Goal: Navigation & Orientation: Go to known website

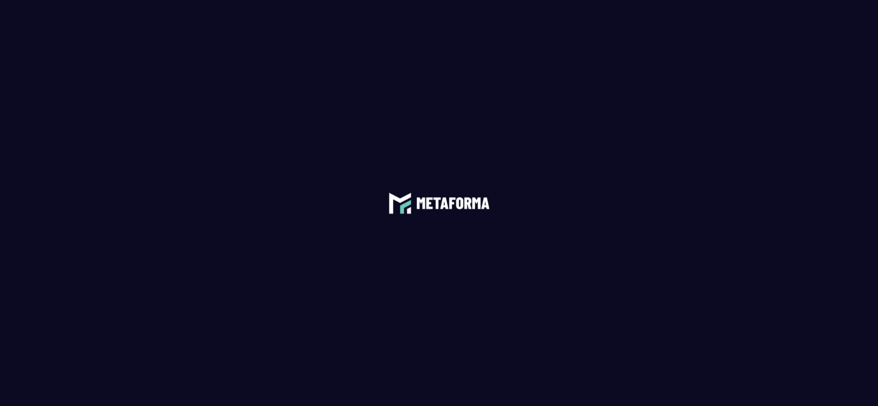
scroll to position [2093, 0]
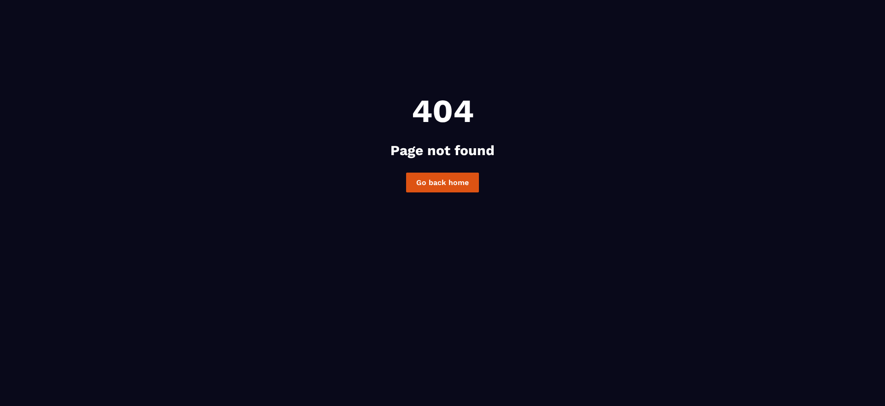
click at [444, 184] on link "Go back home" at bounding box center [442, 183] width 73 height 20
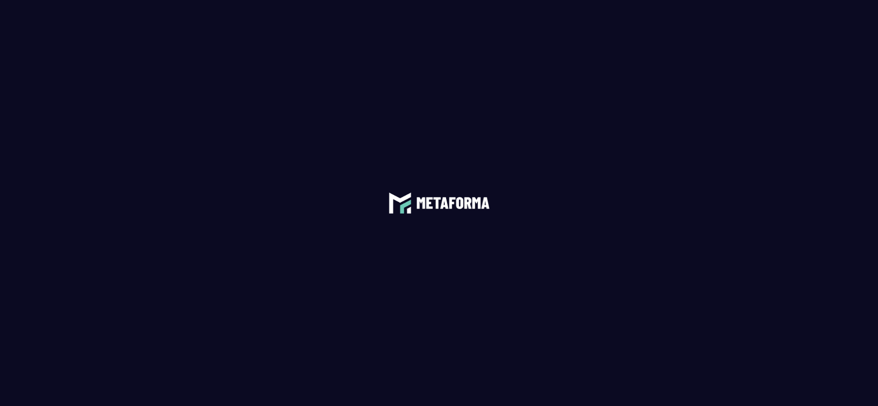
scroll to position [1474, 0]
